Goal: Transaction & Acquisition: Book appointment/travel/reservation

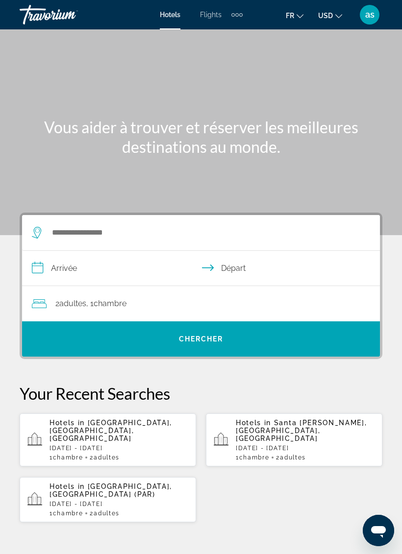
click at [336, 15] on icon "Change currency" at bounding box center [338, 16] width 7 height 4
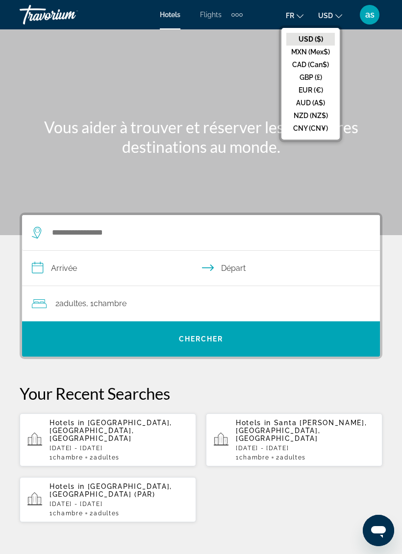
click at [311, 93] on button "EUR (€)" at bounding box center [310, 90] width 48 height 13
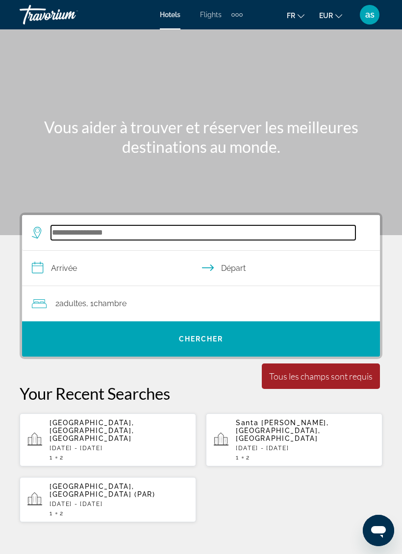
click at [190, 232] on input "Search widget" at bounding box center [203, 232] width 304 height 15
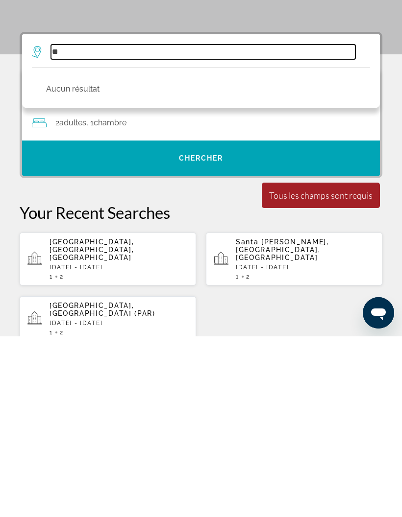
type input "*"
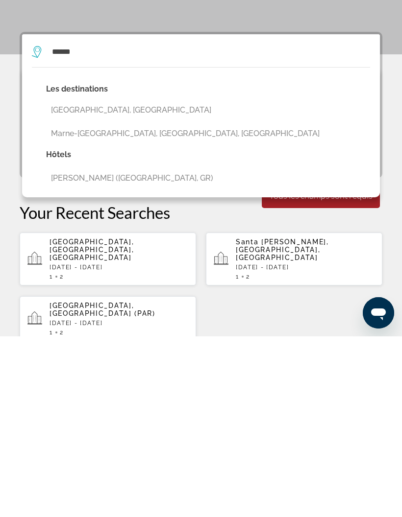
click at [156, 305] on button "Marne-[GEOGRAPHIC_DATA], [GEOGRAPHIC_DATA], [GEOGRAPHIC_DATA]" at bounding box center [208, 314] width 324 height 19
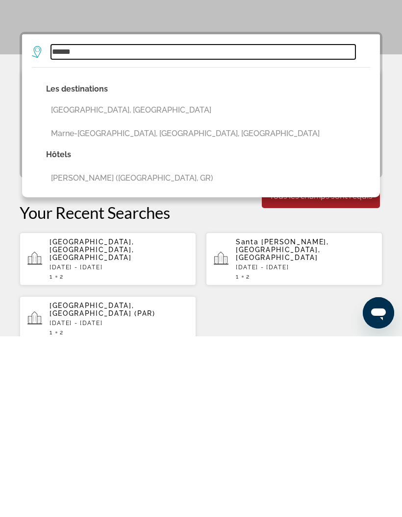
type input "**********"
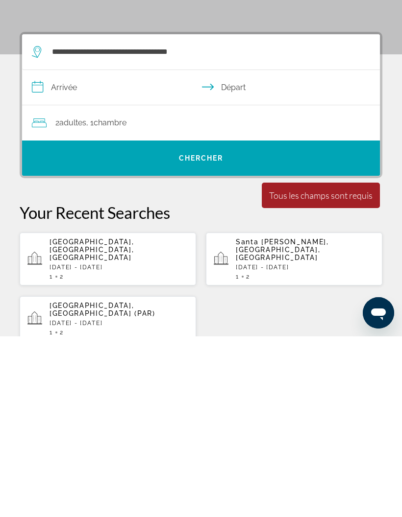
scroll to position [181, 0]
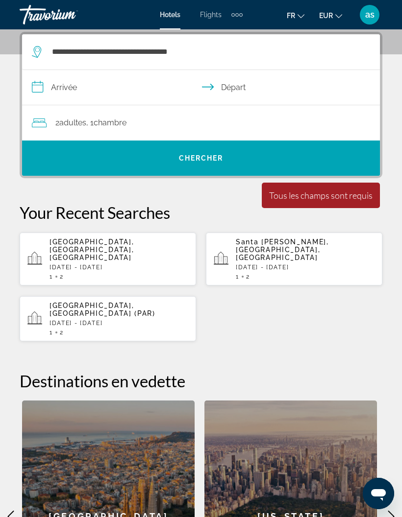
click at [239, 12] on div "Extra navigation items" at bounding box center [236, 14] width 11 height 15
click at [222, 73] on link "Activities" at bounding box center [220, 68] width 38 height 18
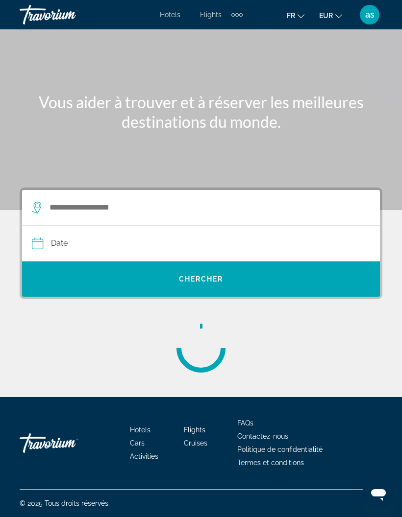
scroll to position [39, 0]
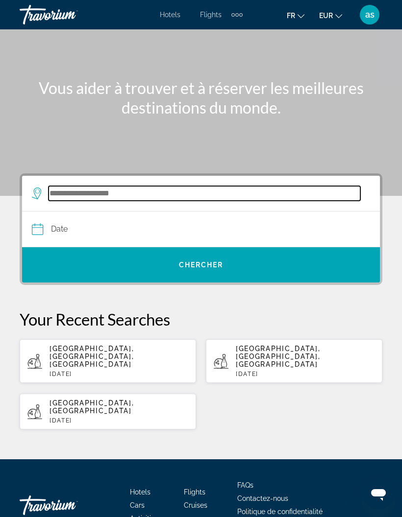
click at [58, 197] on input "Search widget" at bounding box center [204, 193] width 312 height 15
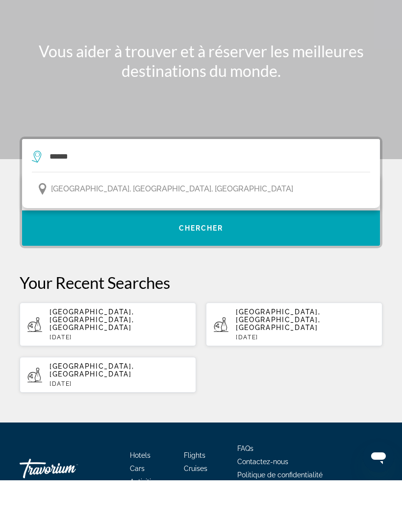
click at [134, 219] on span "[GEOGRAPHIC_DATA], [GEOGRAPHIC_DATA], [GEOGRAPHIC_DATA]" at bounding box center [172, 226] width 242 height 14
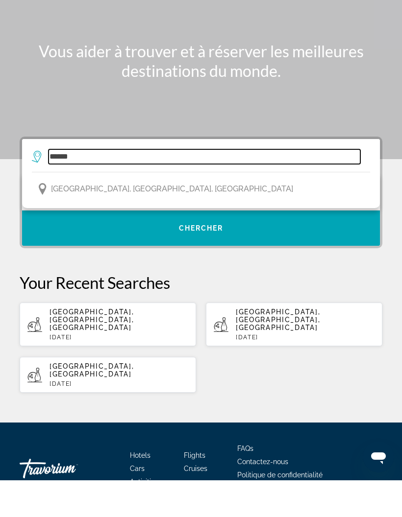
type input "**********"
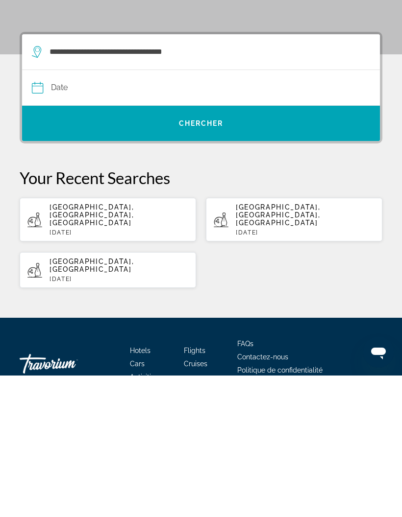
click at [128, 212] on input "Date" at bounding box center [115, 231] width 173 height 38
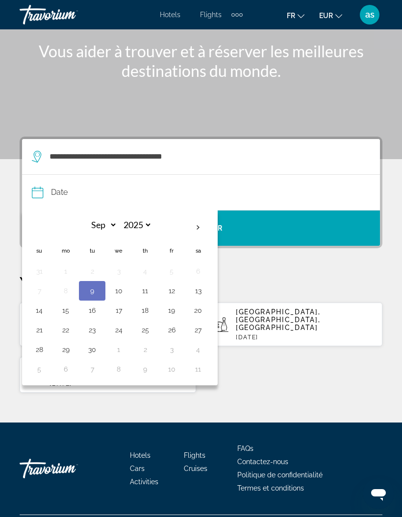
click at [200, 225] on th "Next month" at bounding box center [198, 228] width 26 height 22
click at [203, 228] on th "Next month" at bounding box center [198, 228] width 26 height 22
click at [204, 224] on th "Next month" at bounding box center [198, 228] width 26 height 22
click at [200, 224] on th "Next month" at bounding box center [198, 228] width 26 height 22
select select "*"
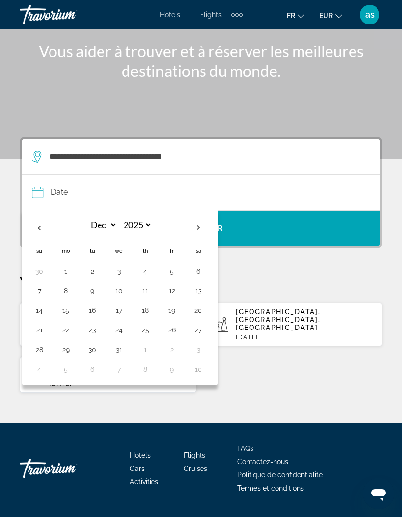
select select "****"
click at [40, 313] on button "11" at bounding box center [39, 311] width 16 height 14
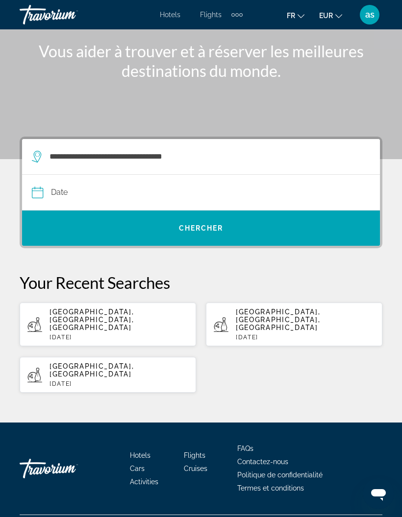
type input "**********"
click at [241, 237] on span "Search widget" at bounding box center [201, 229] width 358 height 24
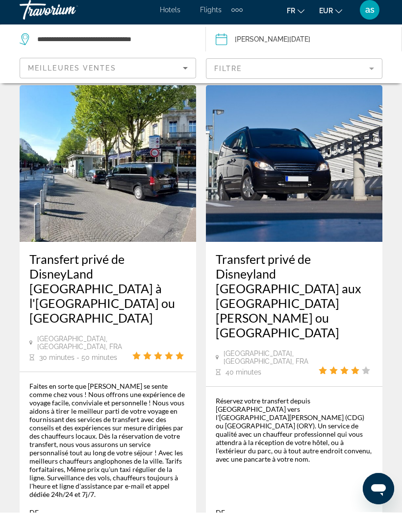
scroll to position [2697, 0]
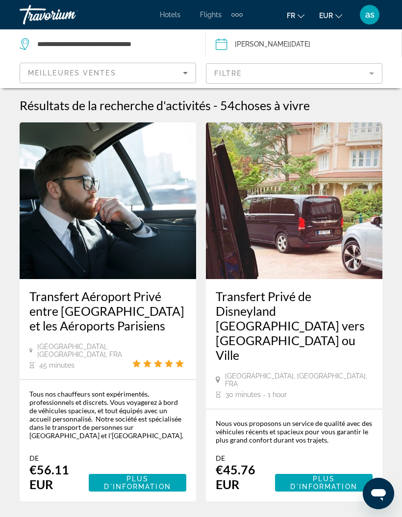
click at [351, 48] on button "Date [PERSON_NAME][DATE] Sep *** *** *** *** *** *** *** *** *** *** *** *** 20…" at bounding box center [309, 43] width 186 height 29
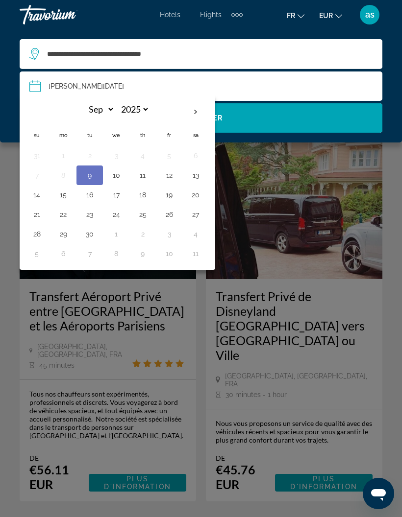
click at [354, 206] on div "Main content" at bounding box center [201, 258] width 402 height 517
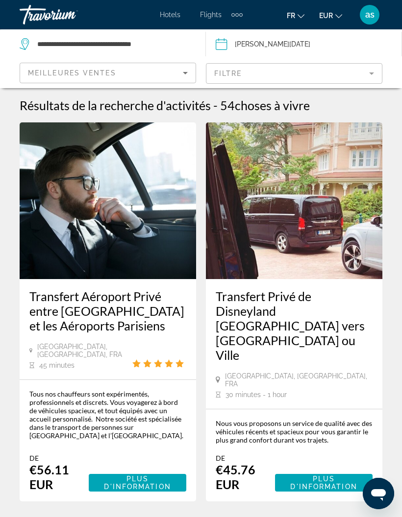
click at [362, 82] on mat-form-field "Filtre" at bounding box center [294, 73] width 176 height 21
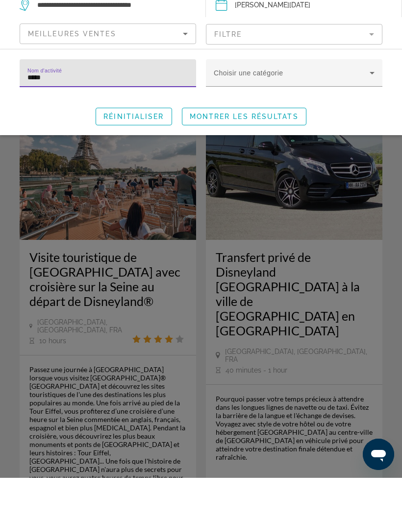
type input "******"
click at [253, 159] on span "Montrer les résultats" at bounding box center [244, 156] width 109 height 8
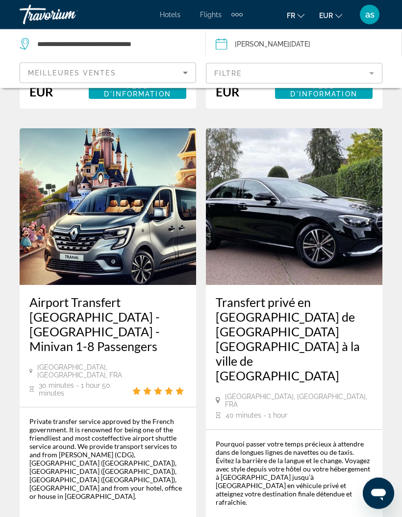
scroll to position [2508, 0]
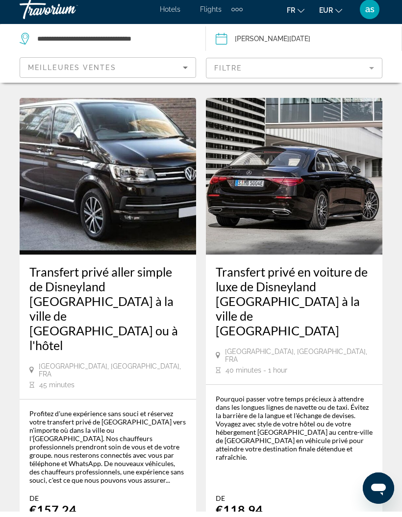
scroll to position [2345, 0]
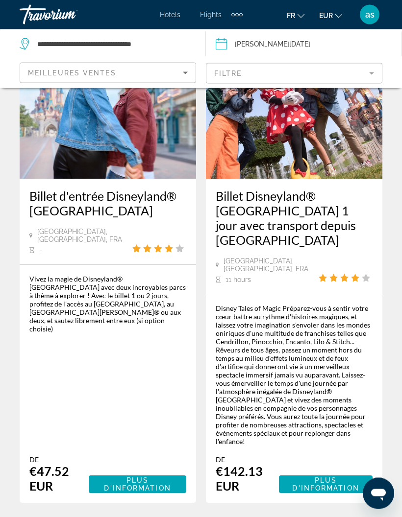
scroll to position [116, 0]
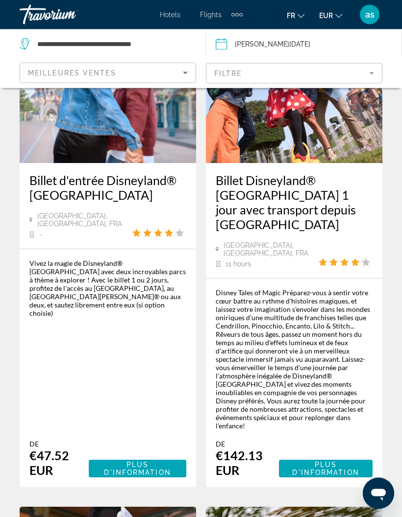
click at [167, 461] on span "Plus d'information" at bounding box center [137, 469] width 67 height 16
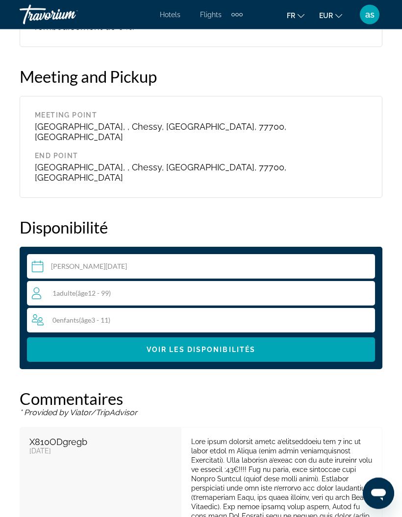
scroll to position [1999, 0]
click at [354, 288] on div "1 Adulte Adultes ( âge 12 - 99)" at bounding box center [203, 294] width 342 height 12
click at [364, 289] on icon "Increment adults" at bounding box center [365, 293] width 9 height 9
click at [365, 287] on icon "Increment adults" at bounding box center [365, 293] width 9 height 12
click at [363, 314] on icon "Increment children" at bounding box center [365, 320] width 9 height 12
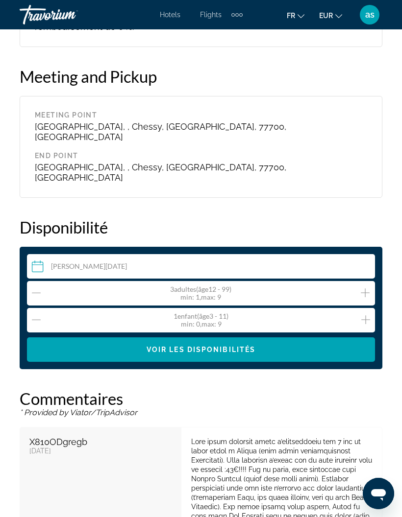
click at [363, 314] on icon "Increment children" at bounding box center [365, 320] width 9 height 12
click at [316, 338] on span "Main content" at bounding box center [201, 350] width 348 height 24
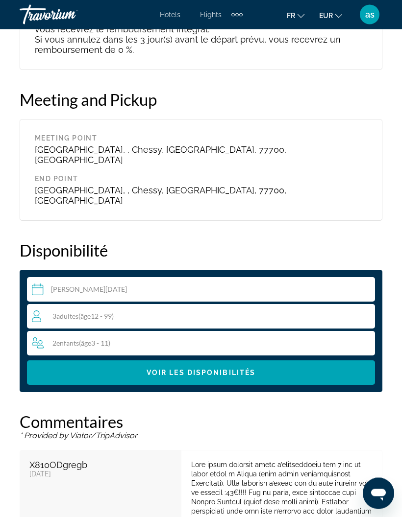
scroll to position [1975, 0]
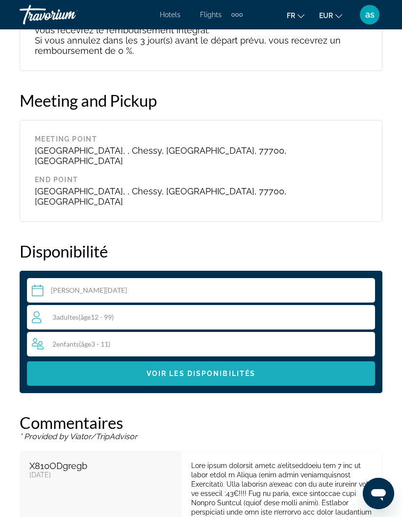
click at [226, 370] on span "Voir les disponibilités" at bounding box center [200, 374] width 109 height 8
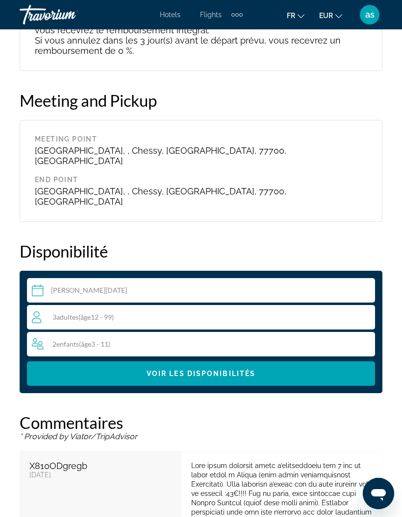
click at [124, 278] on input "Main content" at bounding box center [203, 291] width 352 height 27
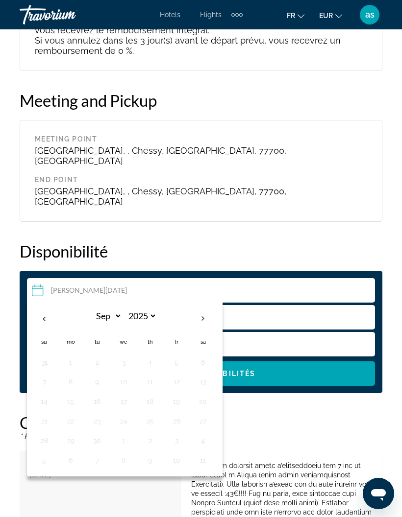
click at [209, 308] on th "Next month" at bounding box center [203, 319] width 26 height 22
click at [204, 308] on th "Next month" at bounding box center [203, 319] width 26 height 22
click at [205, 308] on th "Next month" at bounding box center [203, 319] width 26 height 22
click at [203, 308] on th "Next month" at bounding box center [203, 319] width 26 height 22
select select "*"
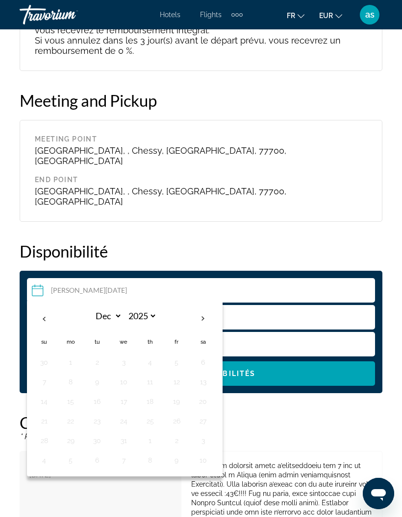
select select "****"
click at [273, 433] on p "* Provided by Viator/TripAdvisor" at bounding box center [201, 437] width 363 height 9
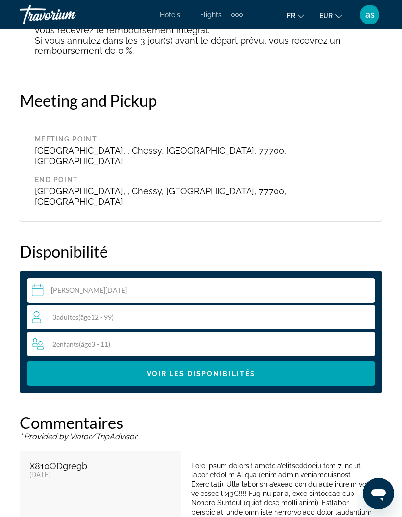
click at [267, 433] on p "* Provided by Viator/TripAdvisor" at bounding box center [201, 437] width 363 height 9
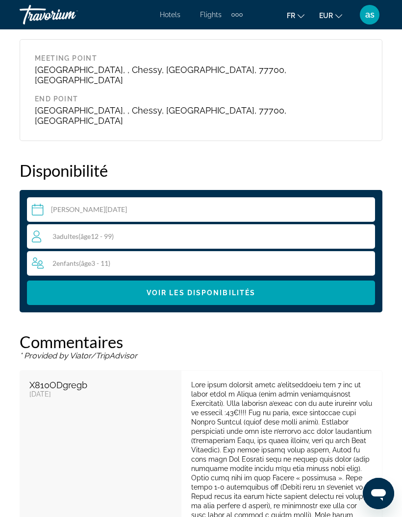
scroll to position [2059, 0]
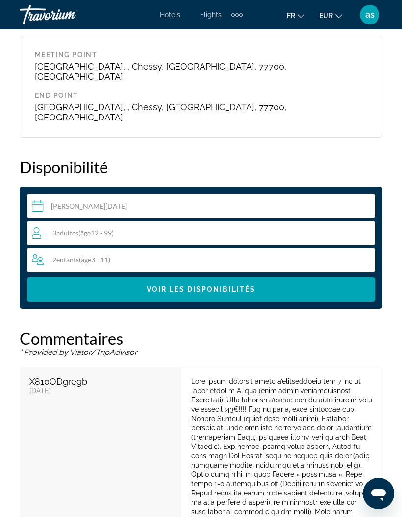
click at [360, 194] on input "Main content" at bounding box center [203, 207] width 352 height 27
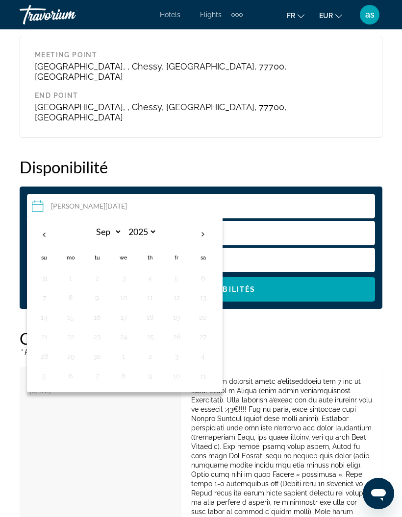
select select "*"
select select "****"
click at [316, 278] on span "Main content" at bounding box center [201, 290] width 348 height 24
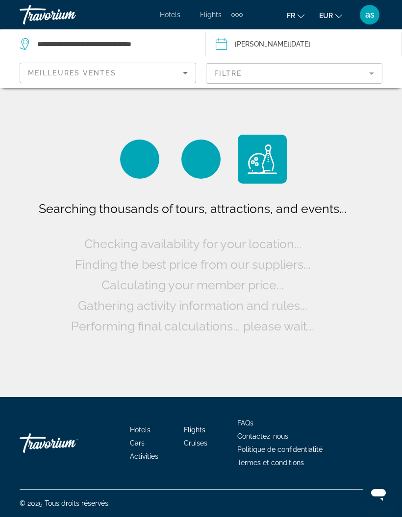
click at [255, 46] on input "Date: Jan 11, 2026" at bounding box center [261, 45] width 97 height 32
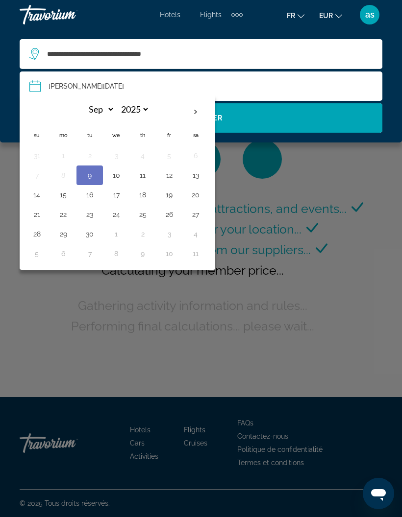
click at [203, 116] on th "Next month" at bounding box center [195, 112] width 26 height 22
click at [203, 111] on th "Next month" at bounding box center [195, 112] width 26 height 22
click at [201, 110] on th "Next month" at bounding box center [195, 112] width 26 height 22
click at [200, 110] on th "Next month" at bounding box center [195, 112] width 26 height 22
select select "*"
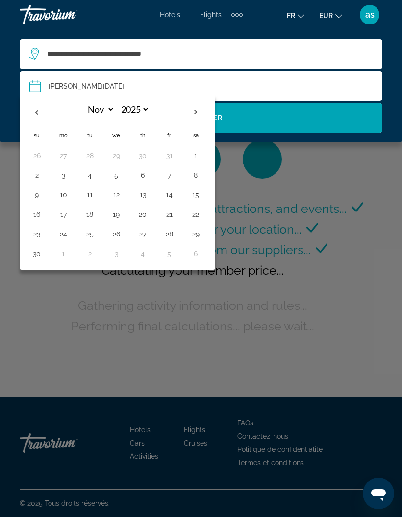
select select "****"
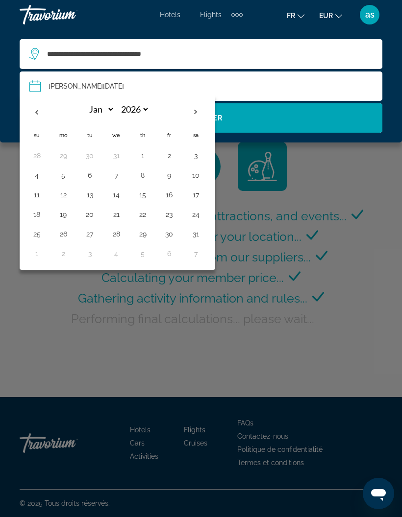
click at [145, 192] on button "15" at bounding box center [143, 195] width 16 height 14
type input "**********"
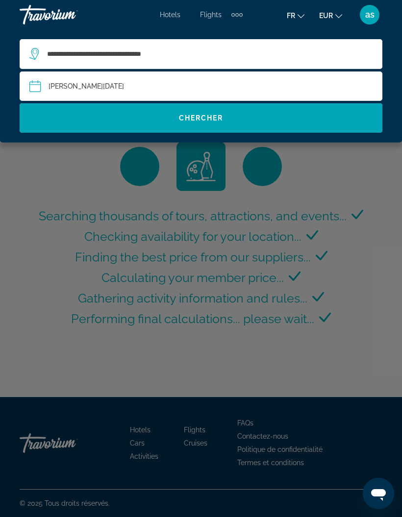
click at [287, 130] on span "Search widget" at bounding box center [201, 117] width 363 height 29
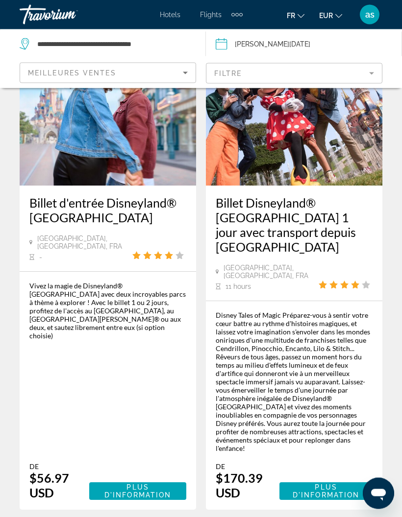
scroll to position [94, 0]
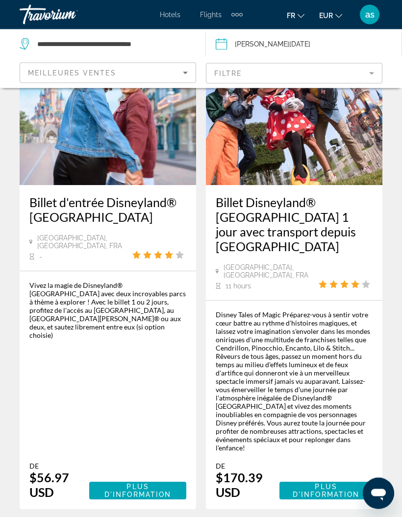
click at [327, 20] on span "EUR" at bounding box center [326, 16] width 14 height 8
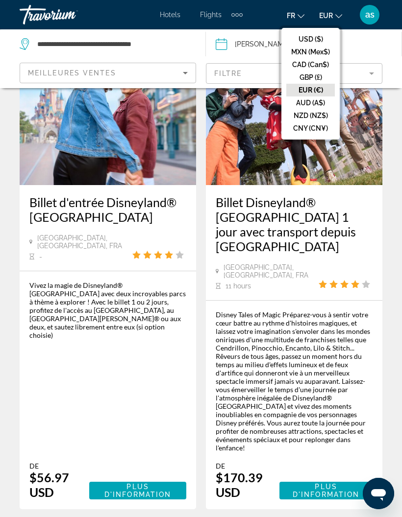
click at [308, 91] on button "EUR (€)" at bounding box center [310, 90] width 48 height 13
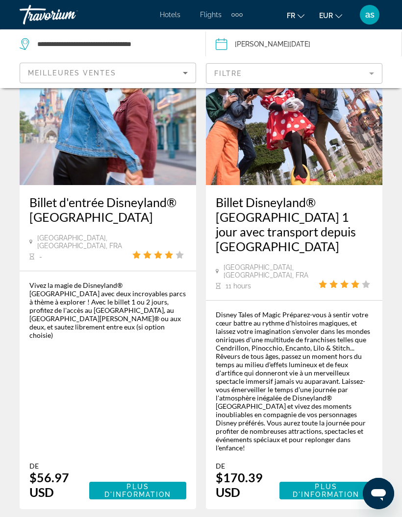
click at [160, 483] on span "Plus d'information" at bounding box center [137, 491] width 67 height 16
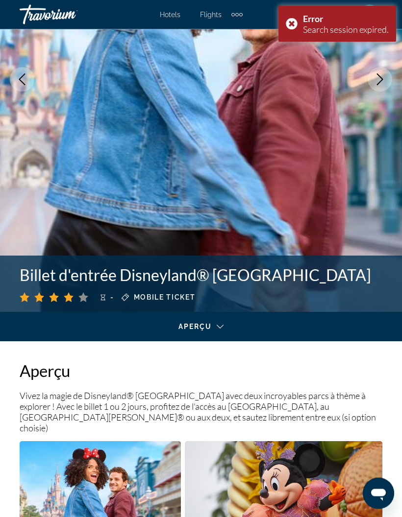
scroll to position [181, 0]
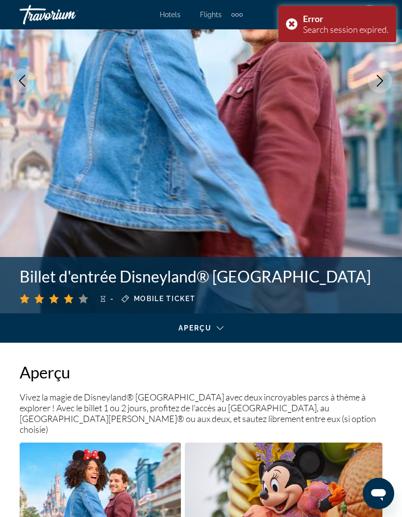
click at [209, 331] on div "Main content" at bounding box center [198, 337] width 381 height 12
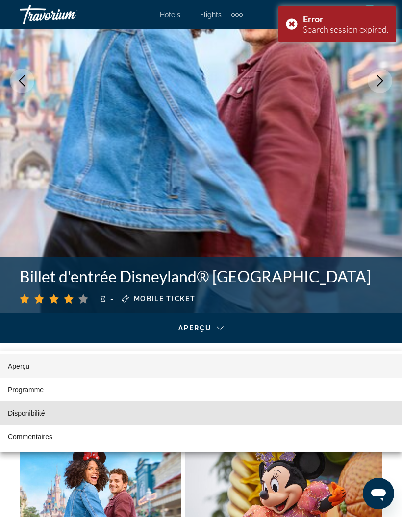
click at [229, 414] on mat-option "Disponibilité" at bounding box center [201, 414] width 402 height 24
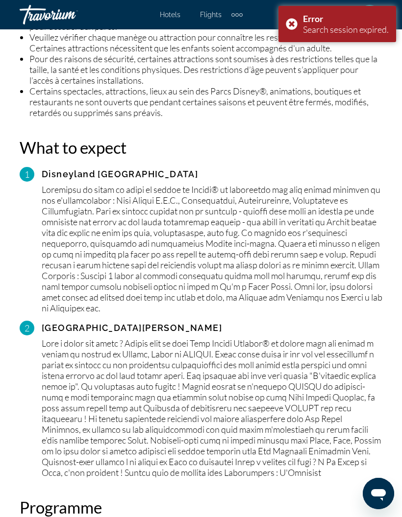
scroll to position [1957, 0]
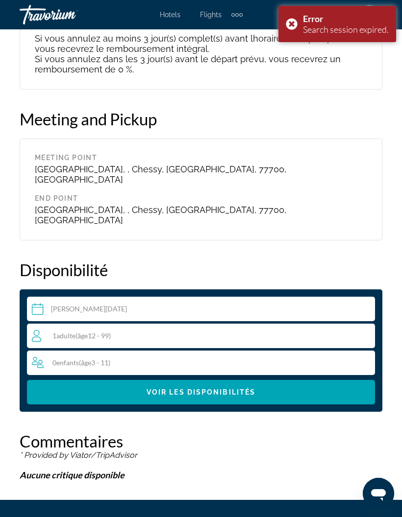
click at [319, 381] on span "Main content" at bounding box center [201, 393] width 348 height 24
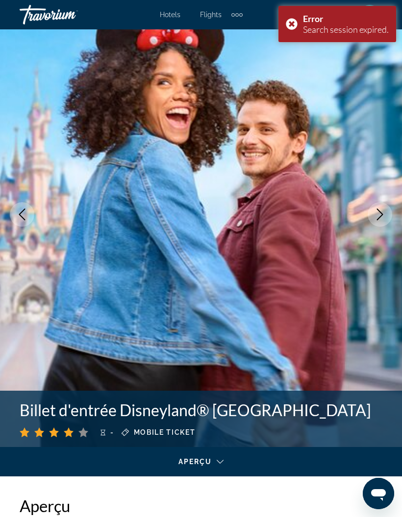
scroll to position [0, 0]
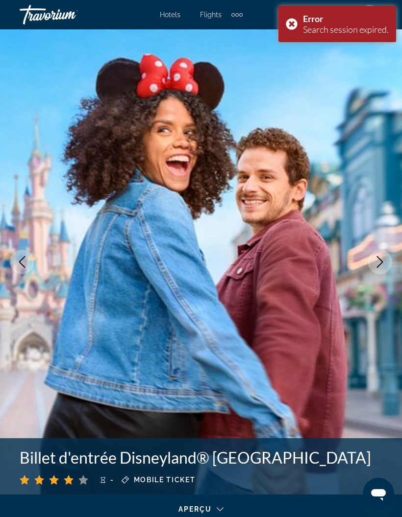
click at [166, 14] on span "Hotels" at bounding box center [170, 15] width 21 height 8
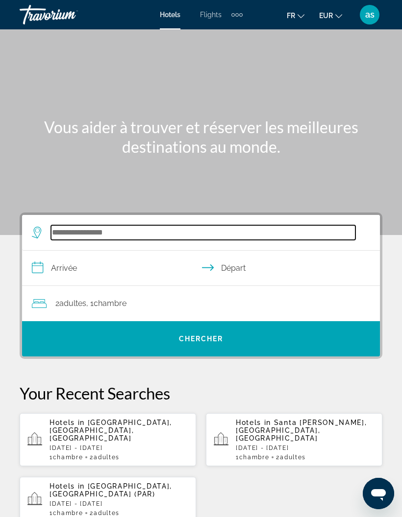
click at [65, 230] on input "Search widget" at bounding box center [203, 232] width 304 height 15
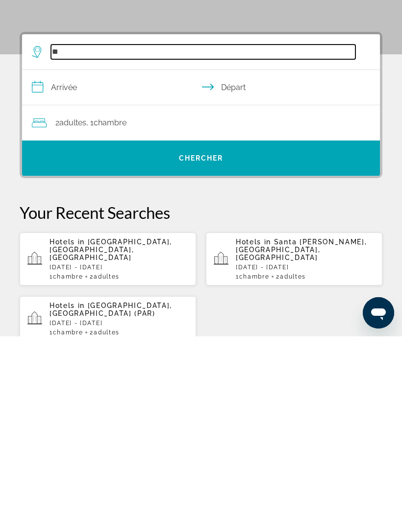
type input "*"
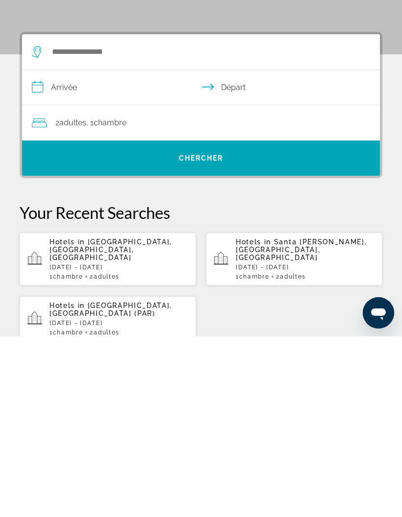
scroll to position [181, 0]
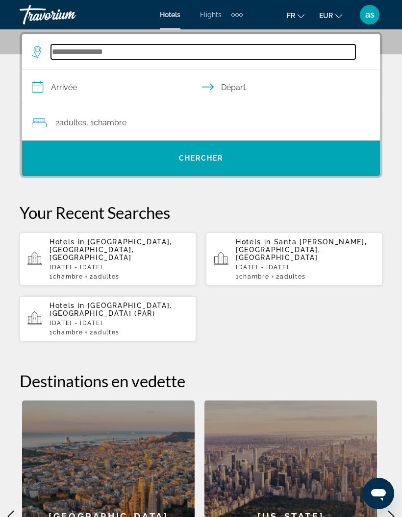
click at [121, 55] on input "Search widget" at bounding box center [203, 52] width 304 height 15
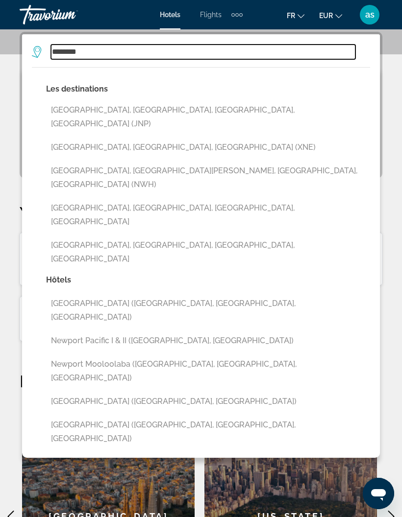
click at [163, 53] on input "*******" at bounding box center [203, 52] width 304 height 15
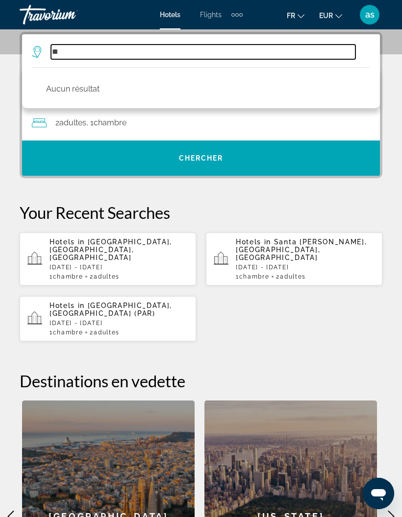
type input "*"
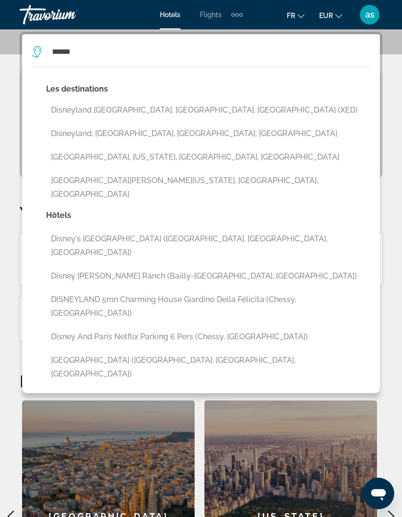
click at [179, 107] on button "Disneyland [GEOGRAPHIC_DATA], [GEOGRAPHIC_DATA], [GEOGRAPHIC_DATA] (XED)" at bounding box center [208, 110] width 324 height 19
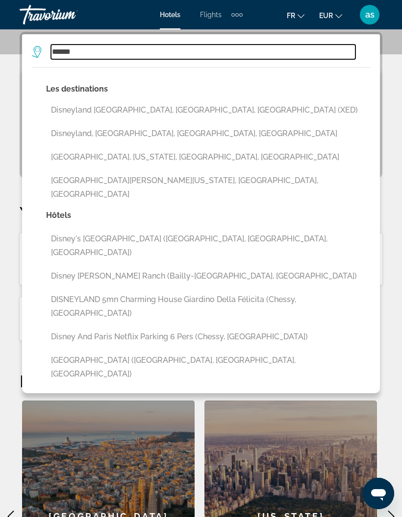
type input "**********"
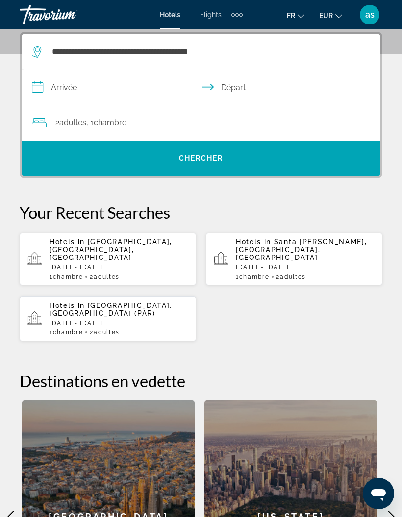
click at [145, 88] on input "**********" at bounding box center [203, 89] width 362 height 38
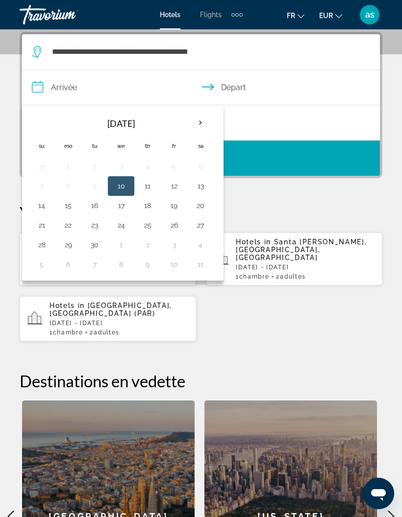
click at [200, 122] on th "Next month" at bounding box center [200, 123] width 26 height 22
click at [199, 119] on th "Next month" at bounding box center [200, 123] width 26 height 22
click at [199, 120] on th "Next month" at bounding box center [200, 123] width 26 height 22
click at [201, 125] on th "Next month" at bounding box center [200, 123] width 26 height 22
click at [154, 202] on button "15" at bounding box center [148, 206] width 16 height 14
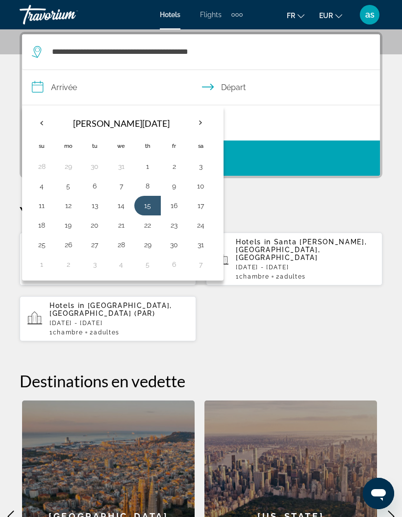
click at [204, 202] on button "17" at bounding box center [201, 206] width 16 height 14
type input "**********"
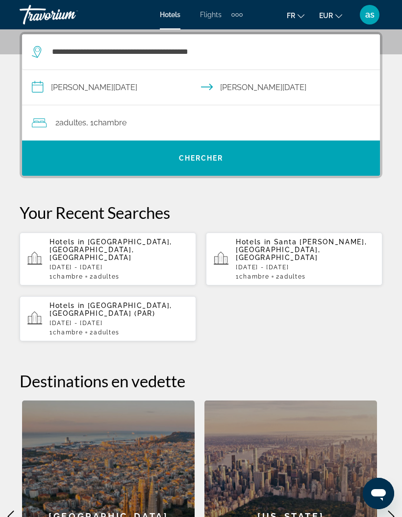
click at [133, 122] on div "2 Adulte Adultes , 1 Chambre pièces" at bounding box center [206, 123] width 348 height 14
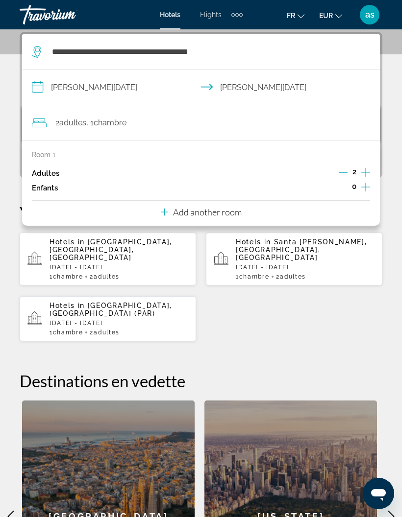
click at [366, 170] on icon "Increment adults" at bounding box center [365, 173] width 9 height 12
click at [370, 186] on button "Increment children" at bounding box center [365, 188] width 9 height 15
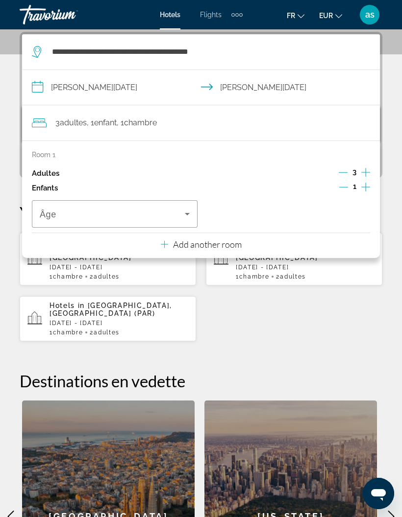
click at [368, 184] on icon "Increment children" at bounding box center [365, 187] width 9 height 12
click at [191, 214] on icon "Travelers: 3 adults, 2 children" at bounding box center [187, 214] width 12 height 12
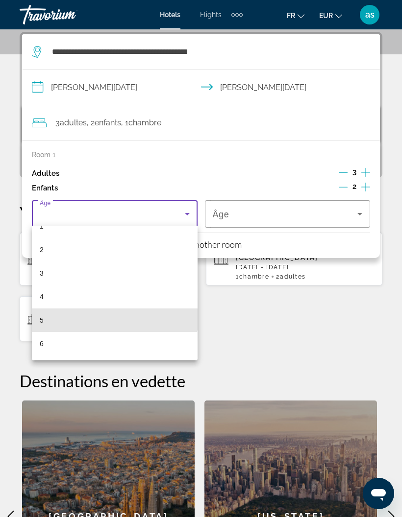
scroll to position [38, 0]
click at [103, 321] on mat-option "5" at bounding box center [115, 321] width 166 height 24
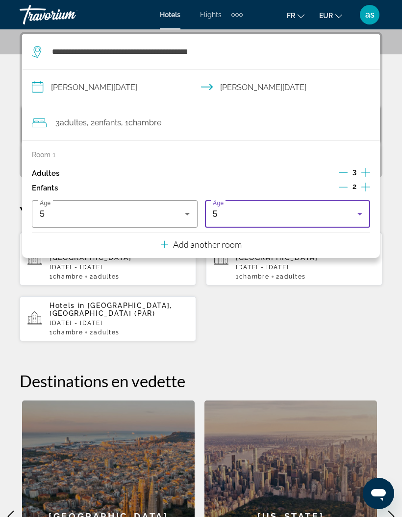
click at [305, 217] on div "5" at bounding box center [285, 214] width 145 height 12
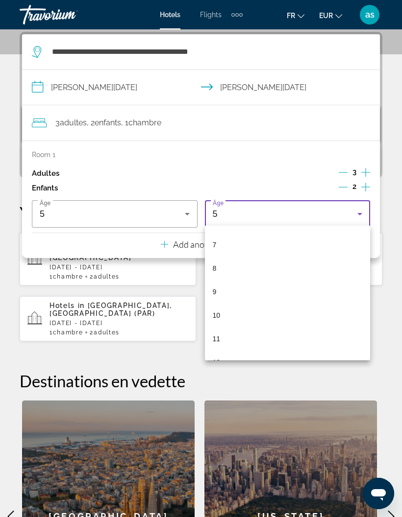
scroll to position [166, 0]
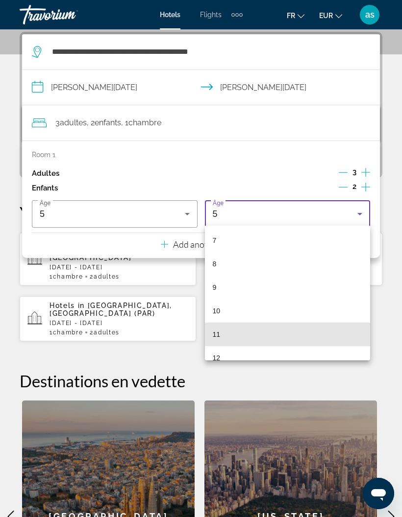
click at [233, 338] on mat-option "11" at bounding box center [288, 335] width 166 height 24
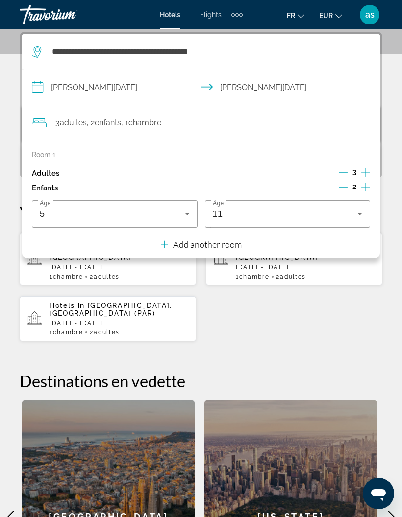
click at [256, 329] on div "**********" at bounding box center [201, 332] width 402 height 601
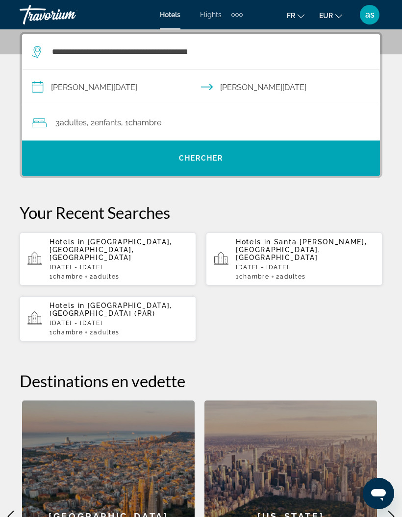
click at [235, 167] on span "Search widget" at bounding box center [201, 158] width 358 height 24
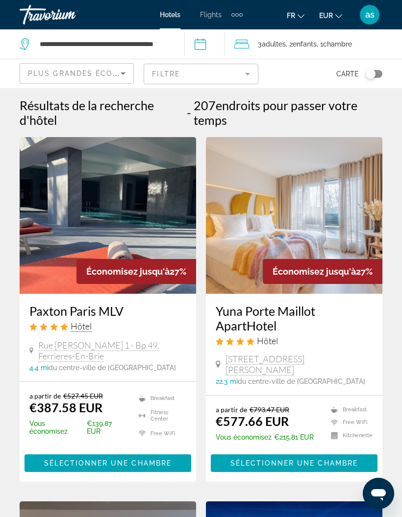
click at [249, 70] on mat-form-field "Filtre" at bounding box center [201, 74] width 114 height 21
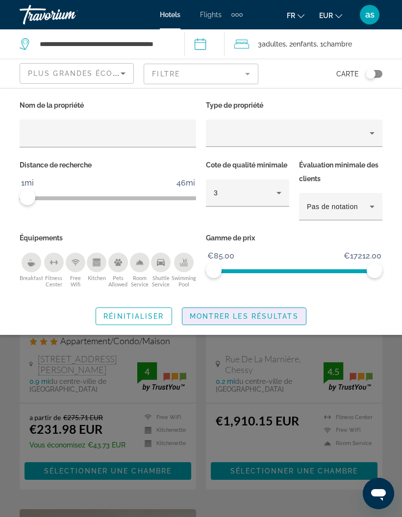
click at [235, 316] on span "Montrer les résultats" at bounding box center [244, 317] width 109 height 8
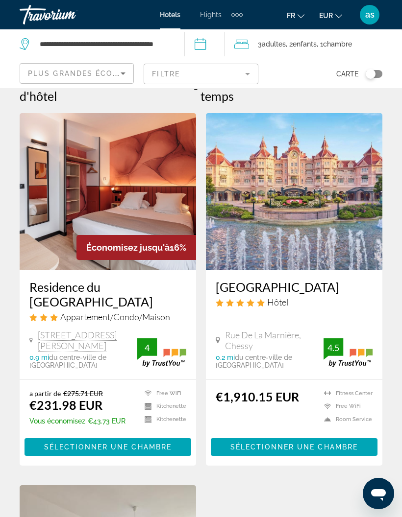
scroll to position [18, 0]
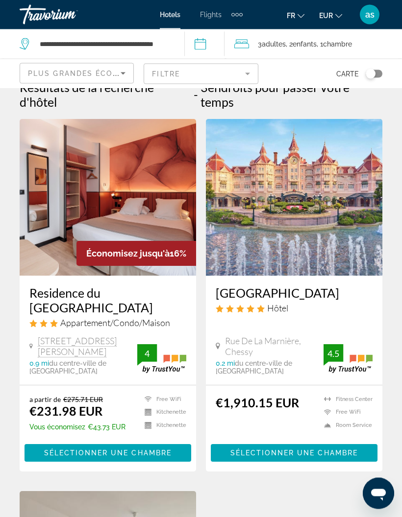
click at [154, 456] on span "Sélectionner une chambre" at bounding box center [107, 454] width 127 height 8
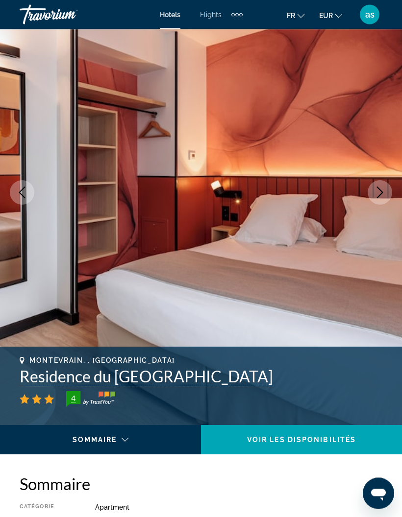
scroll to position [69, 0]
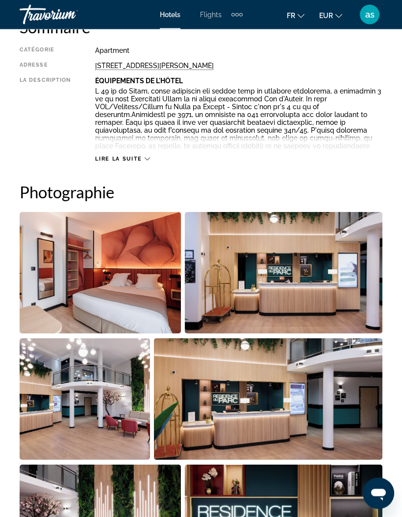
click at [130, 157] on span "Lire la suite" at bounding box center [118, 159] width 47 height 6
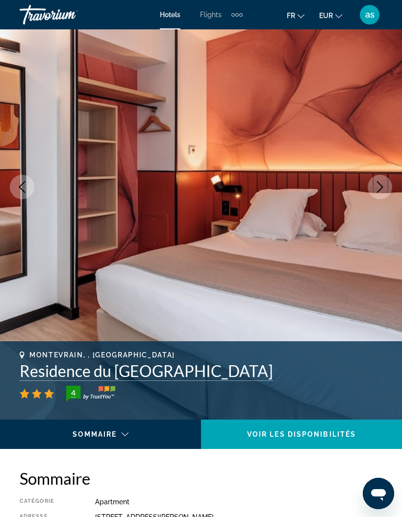
scroll to position [0, 0]
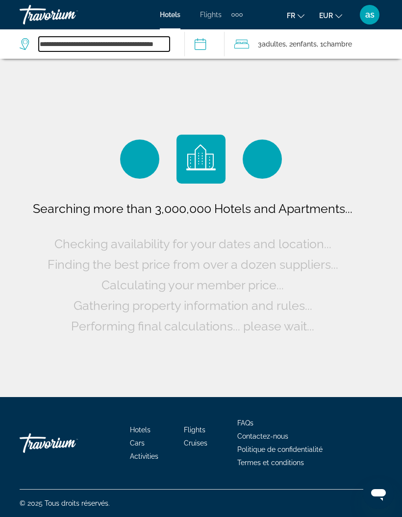
click at [145, 45] on input "**********" at bounding box center [104, 44] width 131 height 15
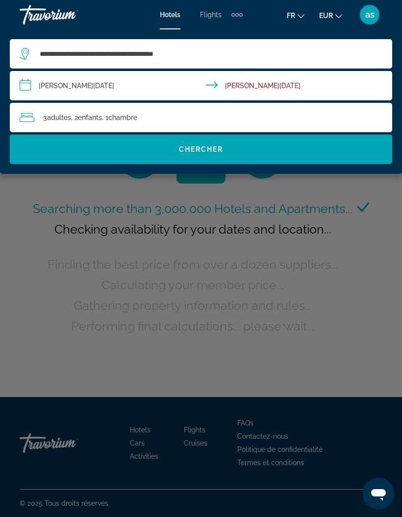
click at [264, 254] on div "Main content" at bounding box center [201, 258] width 402 height 517
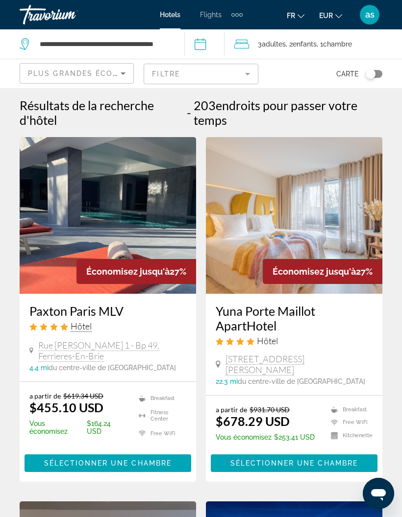
click at [224, 78] on mat-form-field "Filtre" at bounding box center [201, 74] width 114 height 21
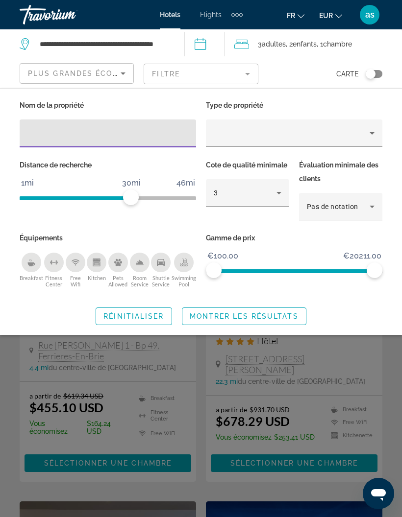
click at [121, 139] on input "Hotel Filters" at bounding box center [107, 134] width 161 height 12
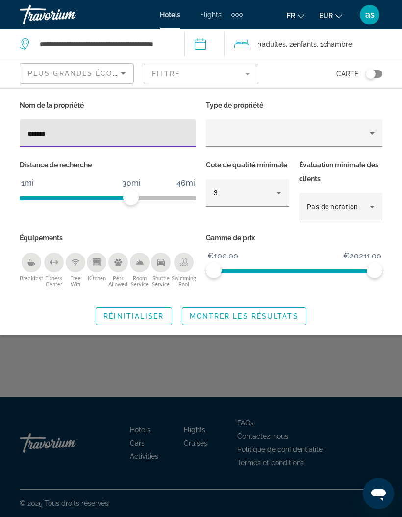
type input "*******"
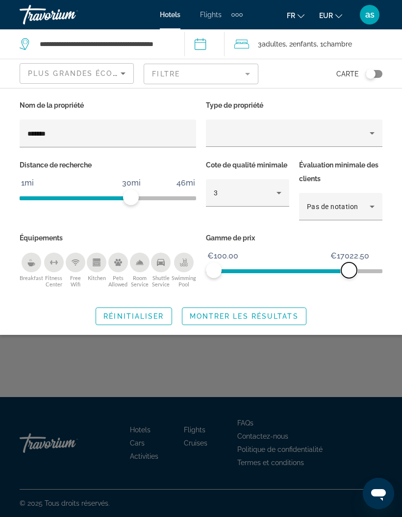
scroll to position [15, 0]
click at [272, 338] on div "Search widget" at bounding box center [201, 332] width 402 height 370
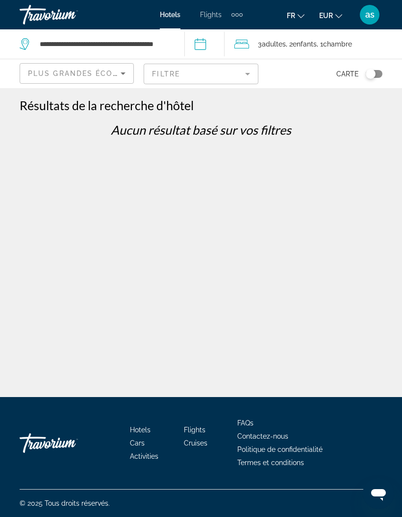
click at [57, 68] on div "Plus grandes économies" at bounding box center [74, 74] width 93 height 12
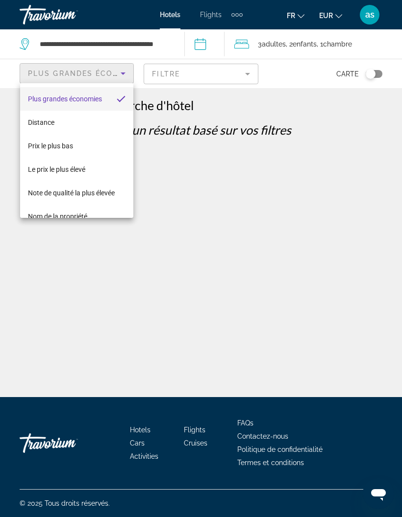
click at [291, 332] on div at bounding box center [201, 258] width 402 height 517
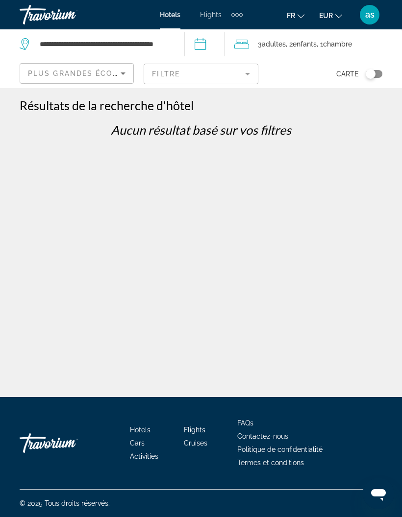
click at [166, 98] on h1 "Résultats de la recherche d'hôtel" at bounding box center [107, 105] width 174 height 15
click at [235, 89] on div "**********" at bounding box center [201, 198] width 402 height 397
click at [237, 97] on div "**********" at bounding box center [201, 198] width 402 height 397
